Goal: Information Seeking & Learning: Learn about a topic

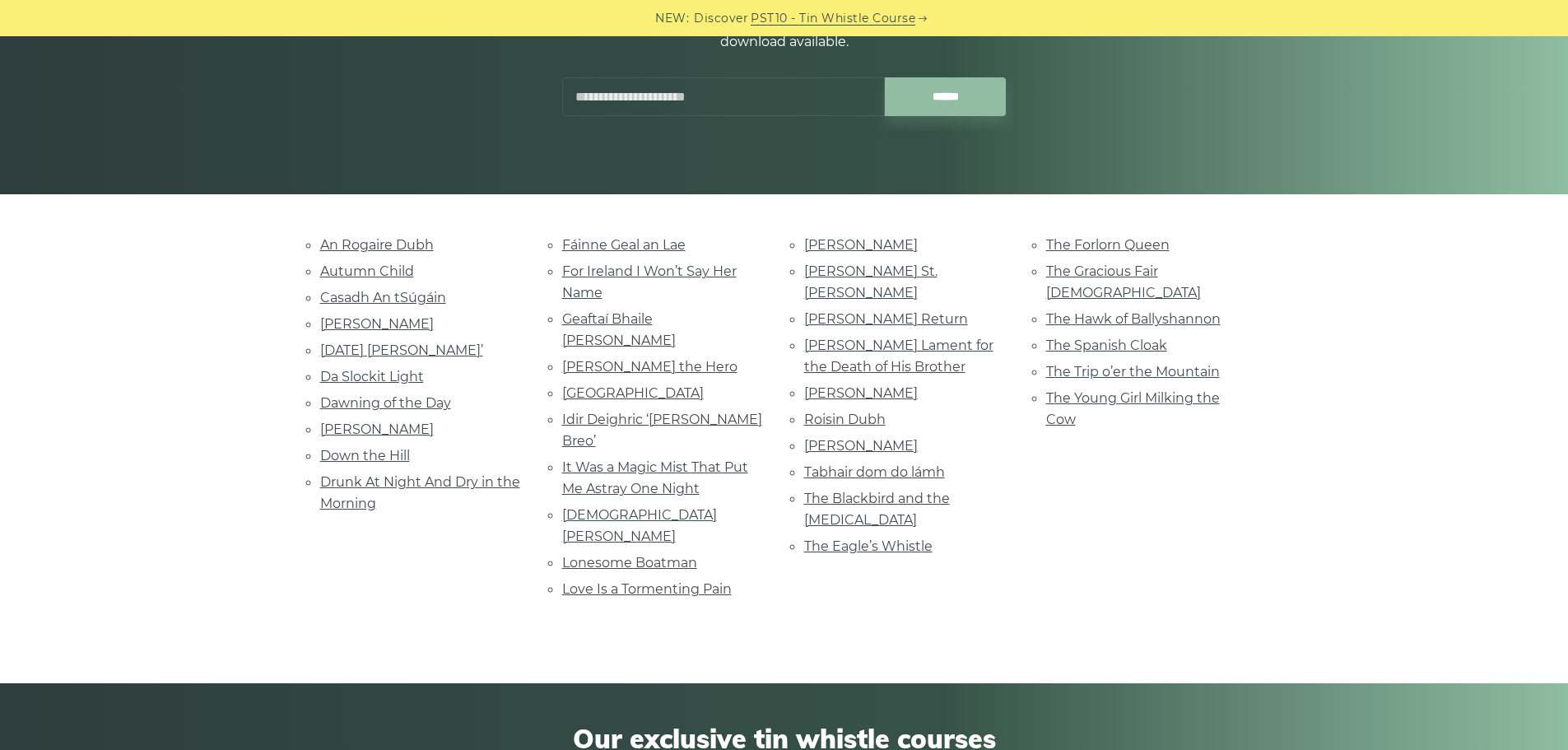
scroll to position [247, 0]
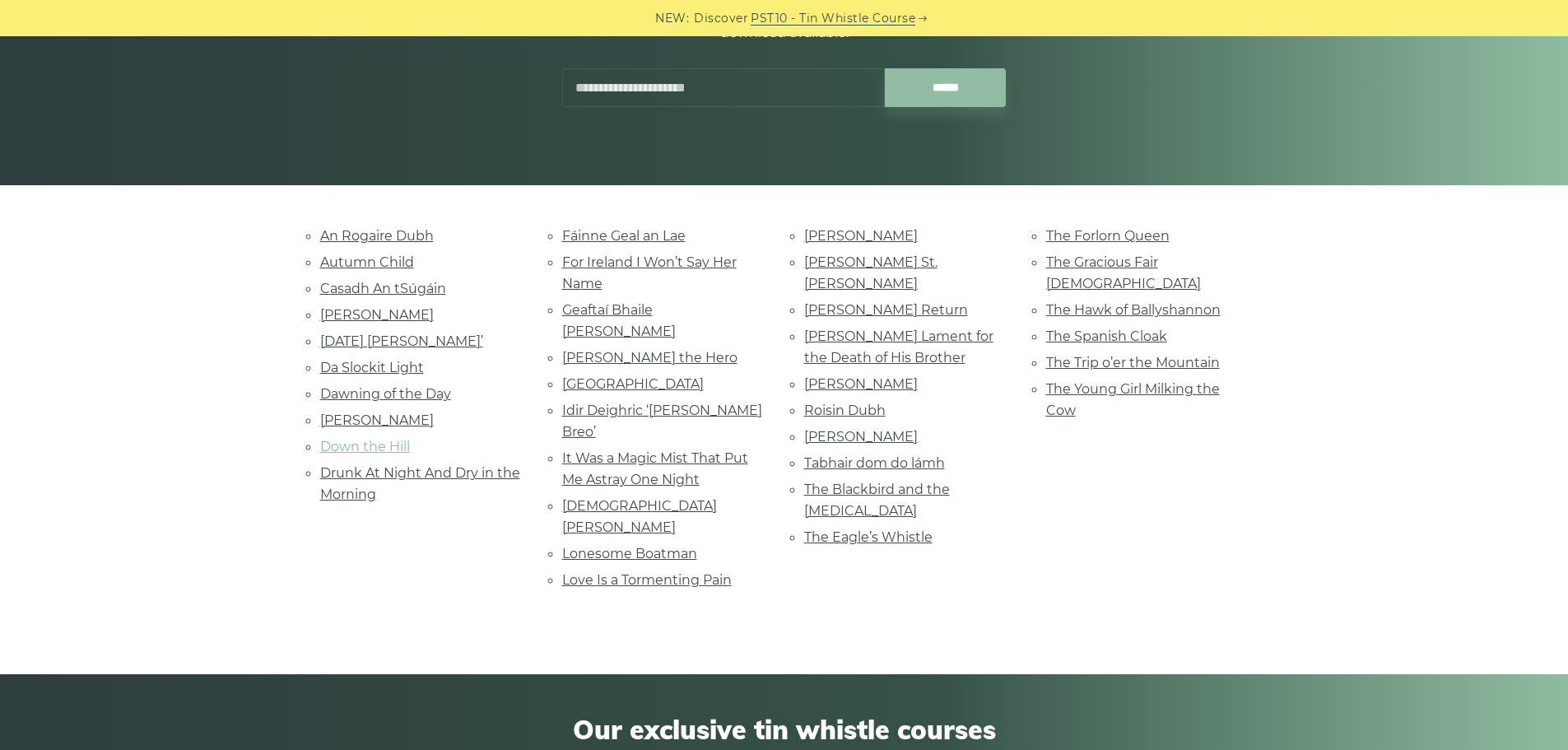
click at [364, 442] on link "Down the Hill" at bounding box center [365, 447] width 89 height 16
click at [833, 429] on link "Roslyn Castle" at bounding box center [860, 437] width 113 height 16
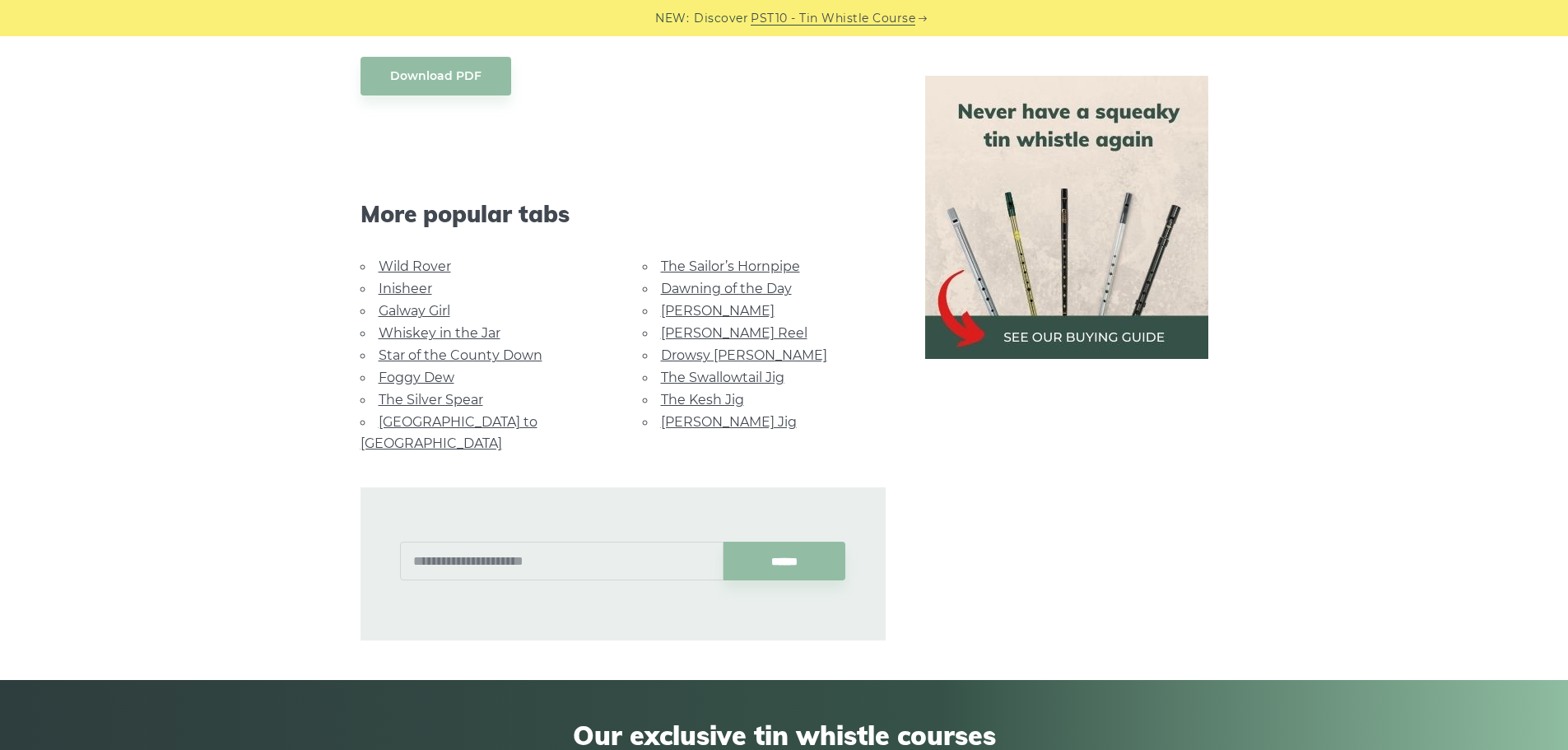
scroll to position [2251, 0]
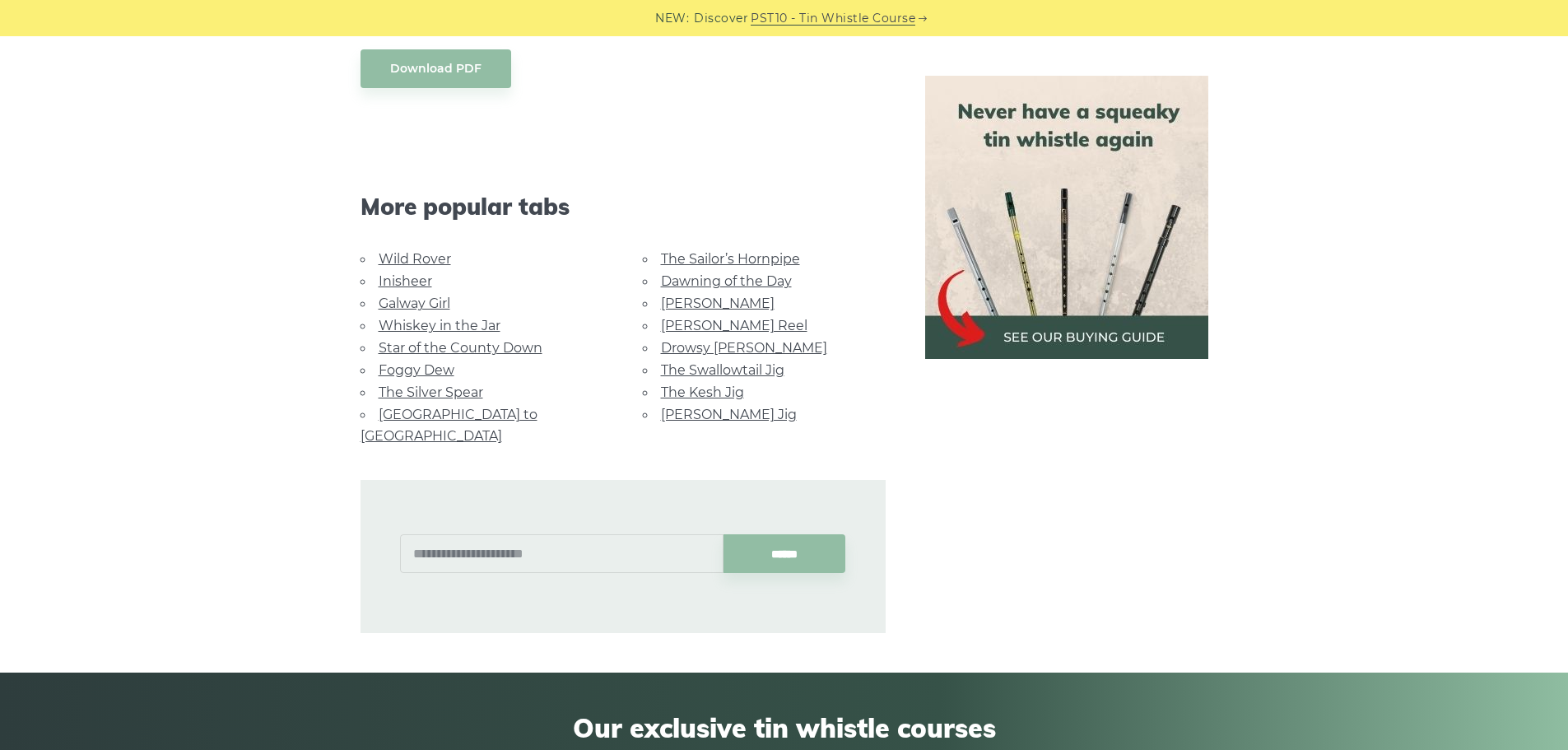
click at [424, 367] on link "Foggy Dew" at bounding box center [416, 370] width 76 height 16
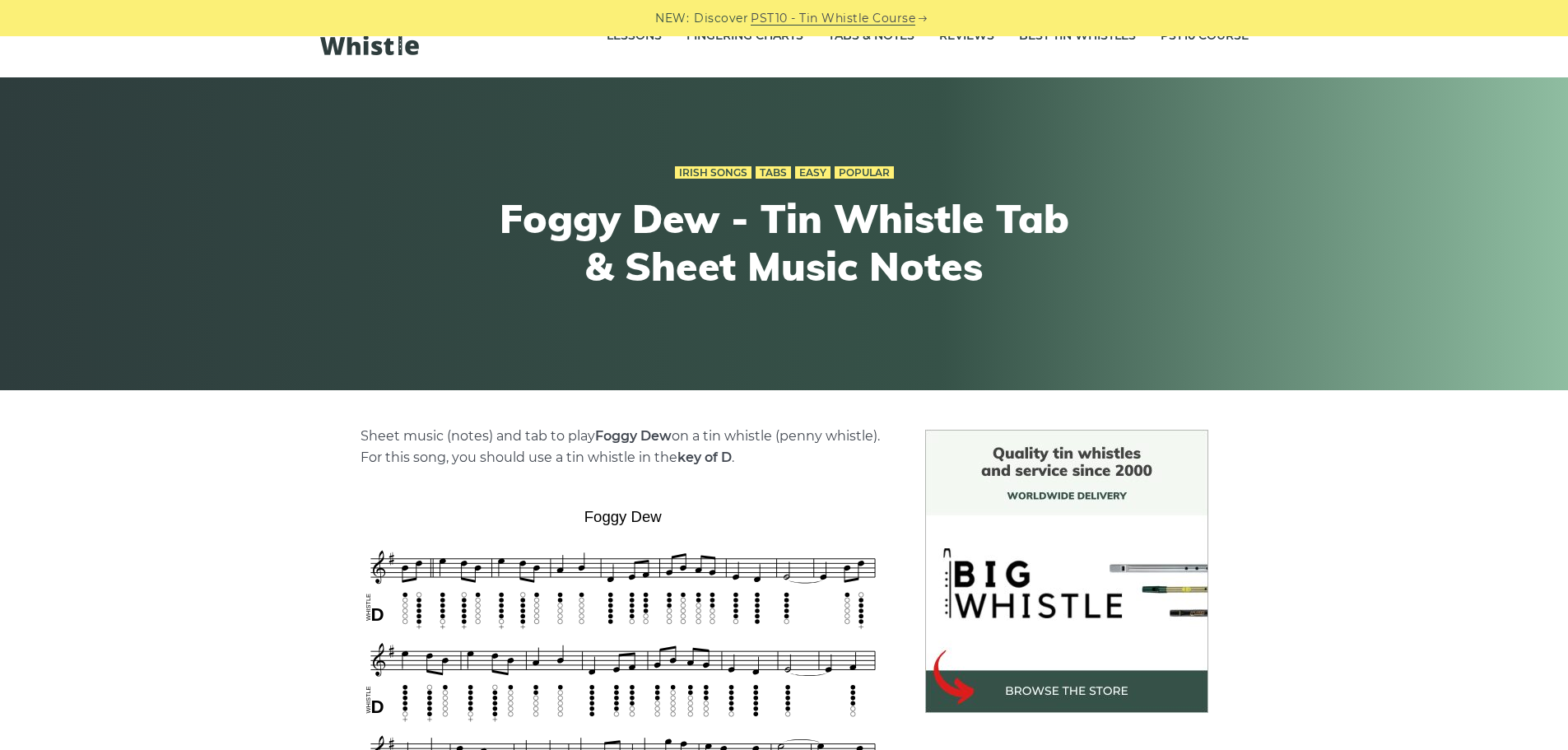
scroll to position [27, 0]
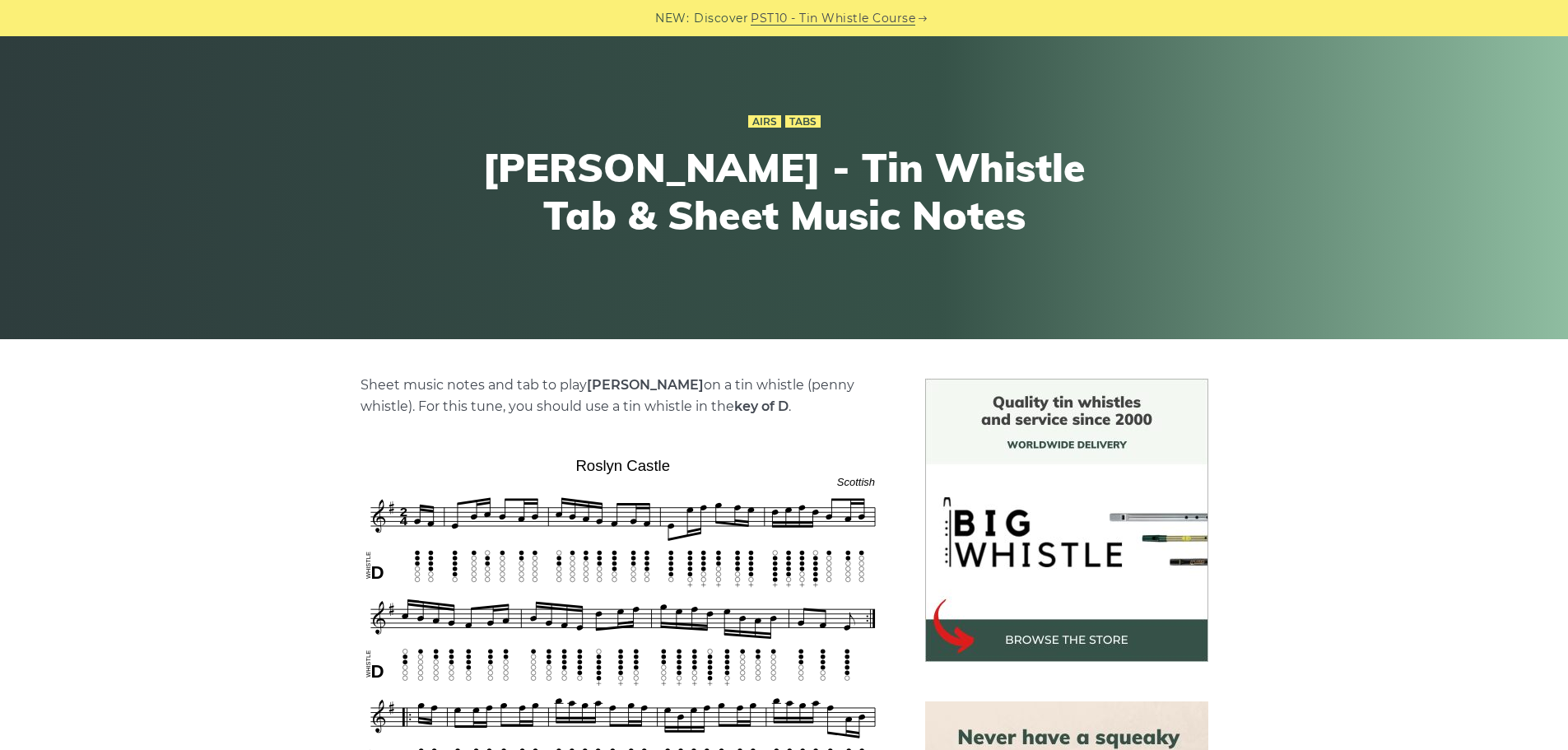
scroll to position [55, 0]
